Goal: Transaction & Acquisition: Purchase product/service

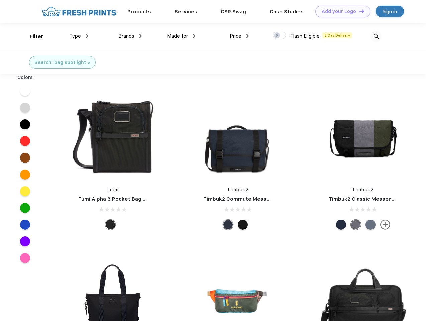
scroll to position [0, 0]
click at [340, 11] on link "Add your Logo Design Tool" at bounding box center [342, 12] width 55 height 12
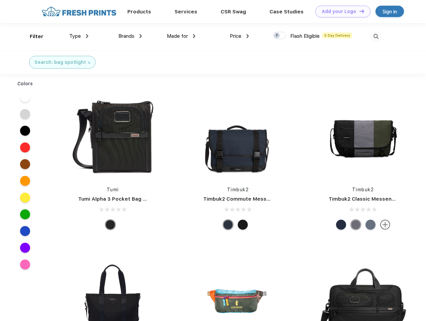
click at [0, 0] on div "Design Tool" at bounding box center [0, 0] width 0 height 0
click at [359, 11] on link "Add your Logo Design Tool" at bounding box center [342, 12] width 55 height 12
click at [32, 36] on div "Filter" at bounding box center [37, 37] width 14 height 8
click at [79, 36] on span "Type" at bounding box center [75, 36] width 12 height 6
click at [130, 36] on span "Brands" at bounding box center [126, 36] width 16 height 6
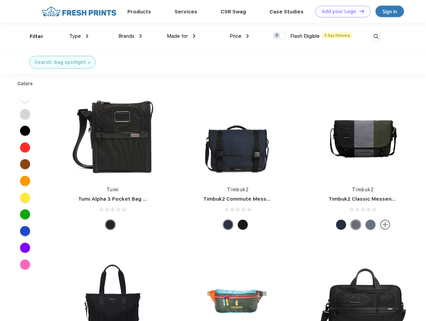
click at [181, 36] on span "Made for" at bounding box center [177, 36] width 21 height 6
click at [239, 36] on span "Price" at bounding box center [236, 36] width 12 height 6
click at [280, 36] on div at bounding box center [279, 35] width 13 height 7
click at [277, 36] on input "checkbox" at bounding box center [275, 33] width 4 height 4
click at [376, 36] on img at bounding box center [375, 36] width 11 height 11
